Goal: Go to known website: Access a specific website the user already knows

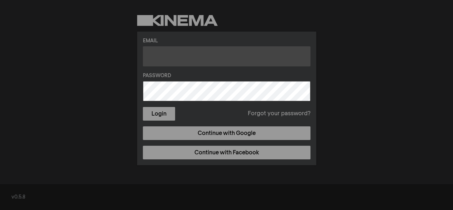
click at [233, 57] on input "text" at bounding box center [227, 56] width 168 height 20
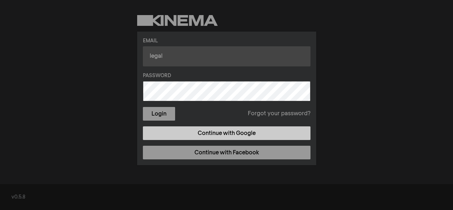
type input "legal"
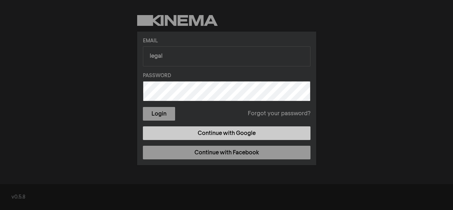
click at [186, 130] on link "Continue with Google" at bounding box center [227, 133] width 168 height 14
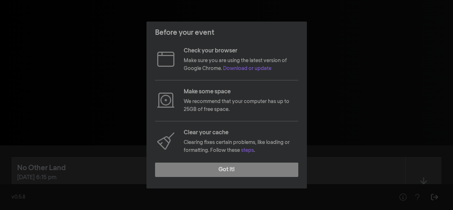
click at [206, 161] on footer "Got it!" at bounding box center [227, 173] width 161 height 32
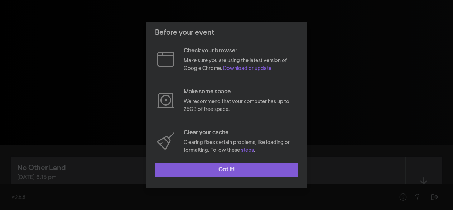
click at [204, 167] on button "Got it!" at bounding box center [226, 169] width 143 height 14
